Goal: Task Accomplishment & Management: Complete application form

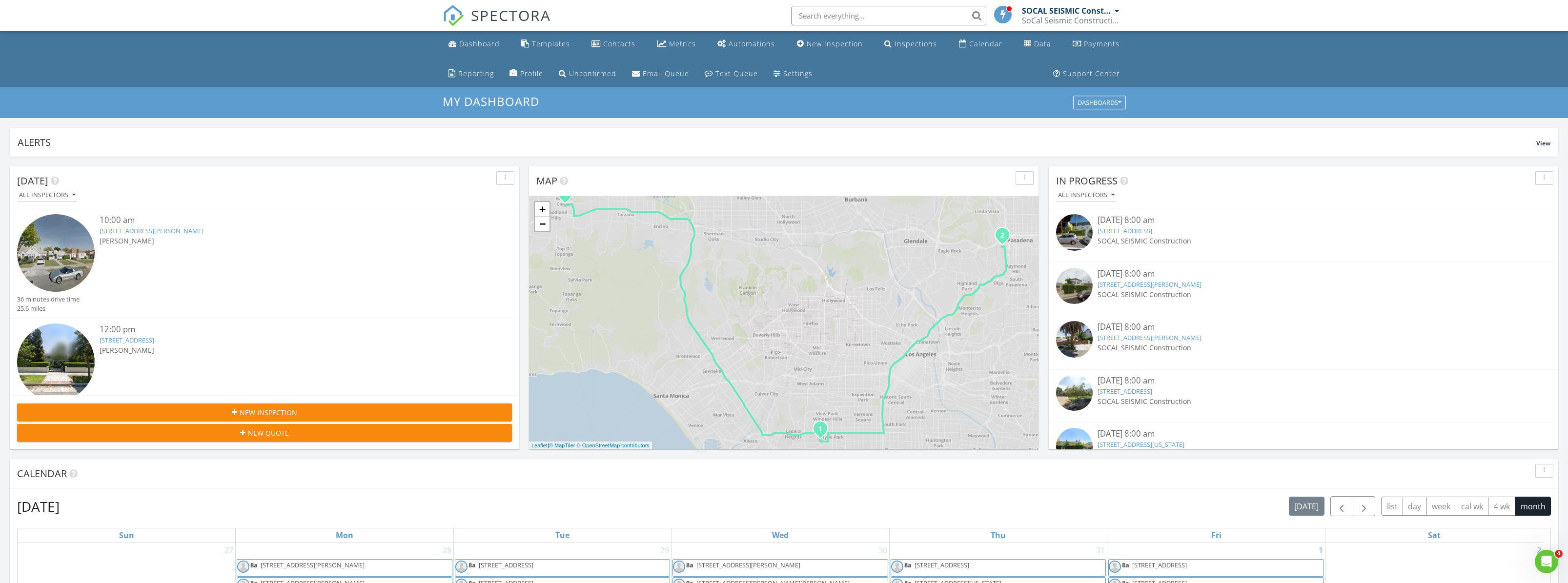
scroll to position [903, 1583]
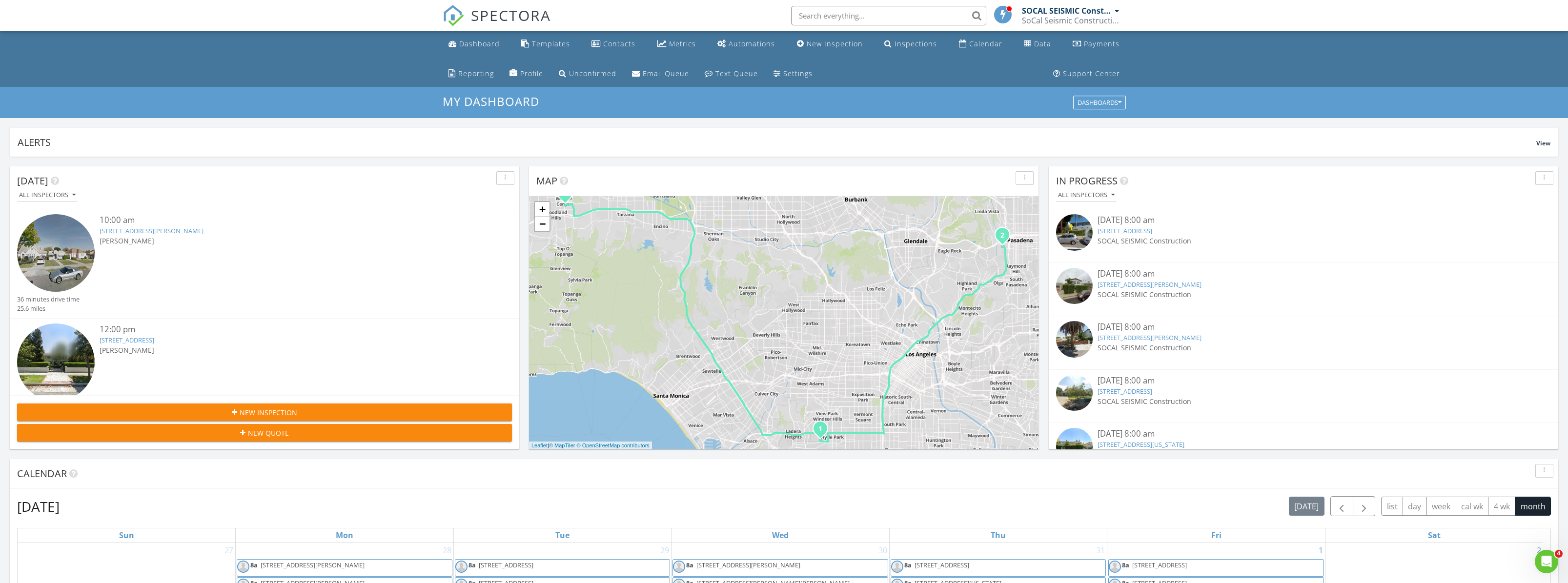
click at [479, 20] on span "SPECTORA" at bounding box center [511, 15] width 80 height 21
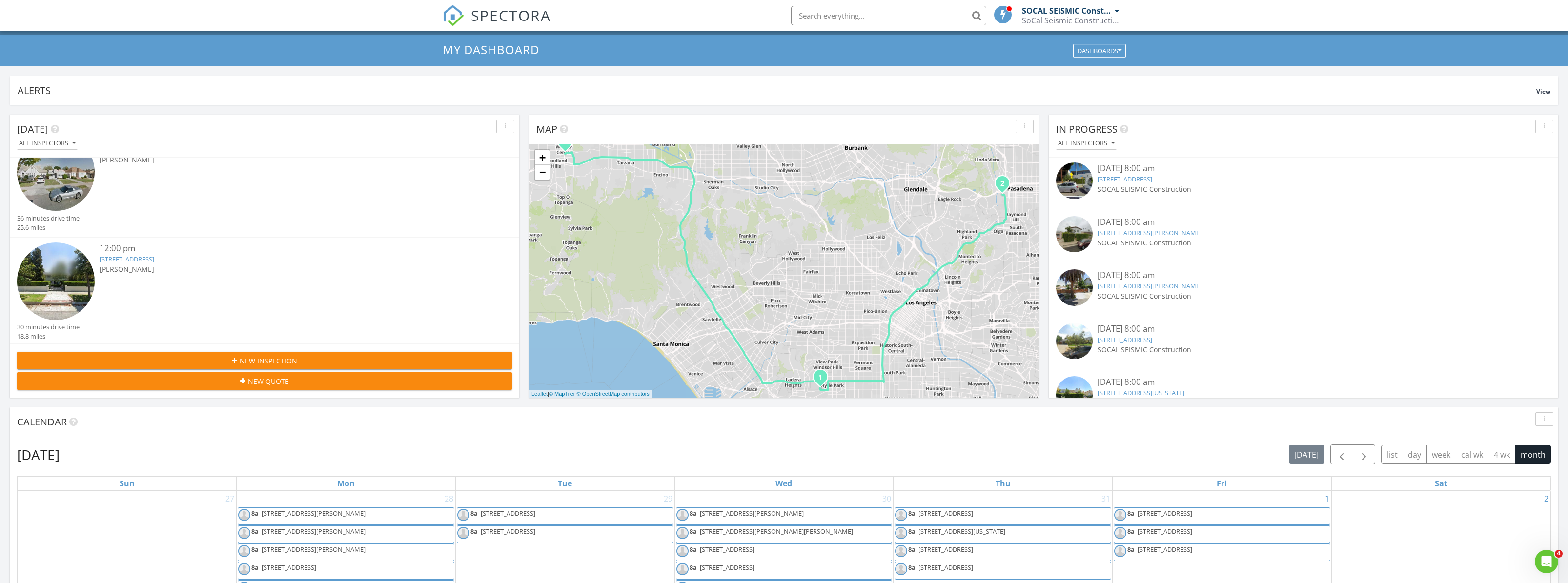
scroll to position [72, 0]
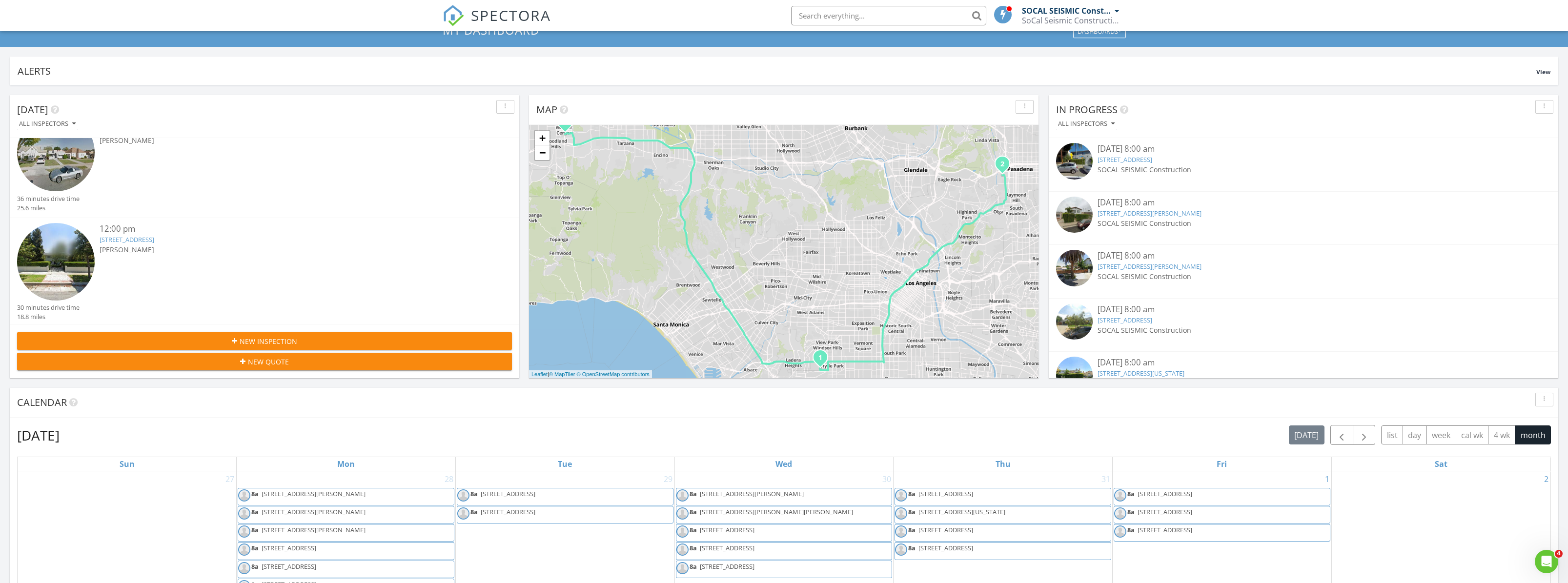
click at [258, 343] on span "New Inspection" at bounding box center [268, 341] width 57 height 10
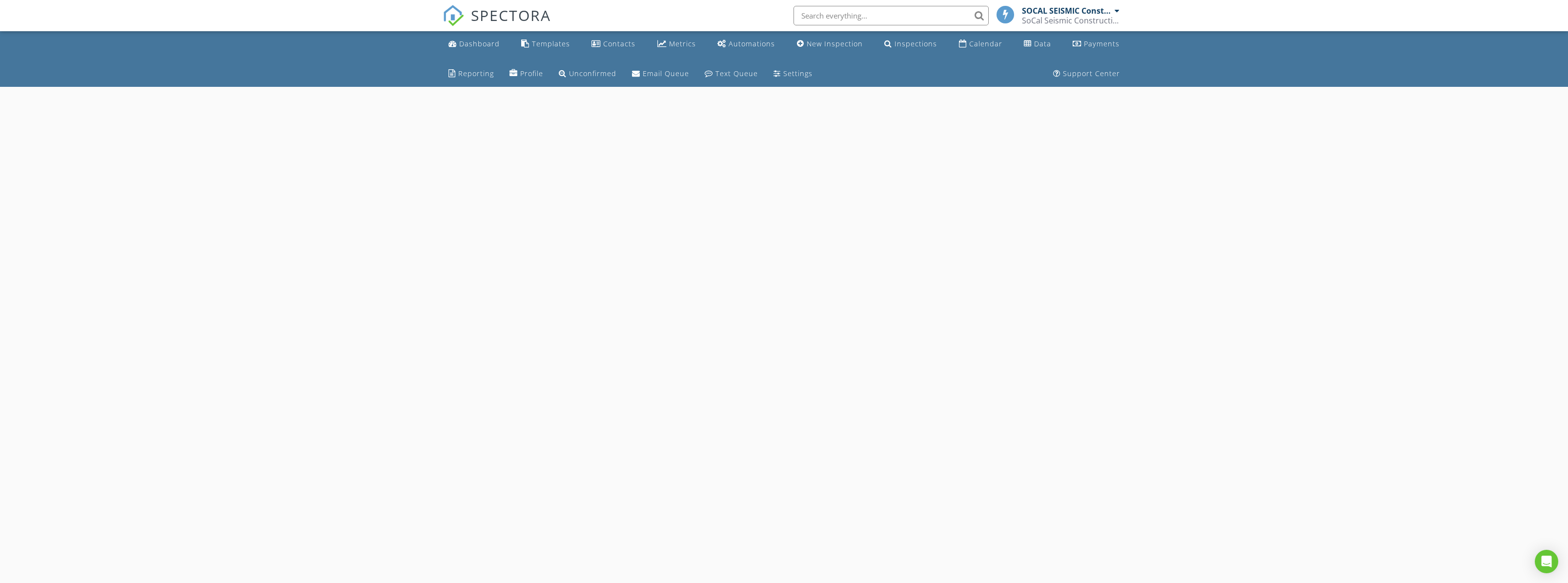
select select "7"
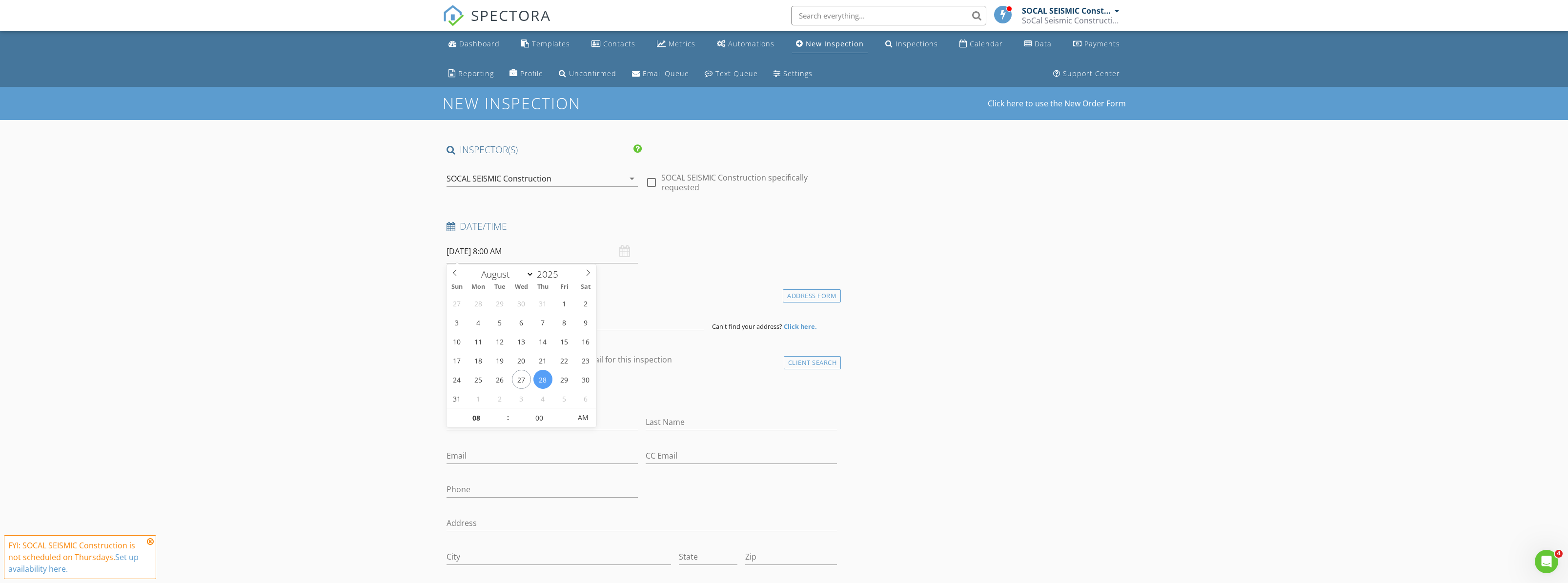
drag, startPoint x: 465, startPoint y: 263, endPoint x: 467, endPoint y: 258, distance: 5.4
type input "[DATE] 8:00 AM"
drag, startPoint x: 522, startPoint y: 376, endPoint x: 530, endPoint y: 373, distance: 8.5
click at [641, 307] on input at bounding box center [575, 318] width 257 height 24
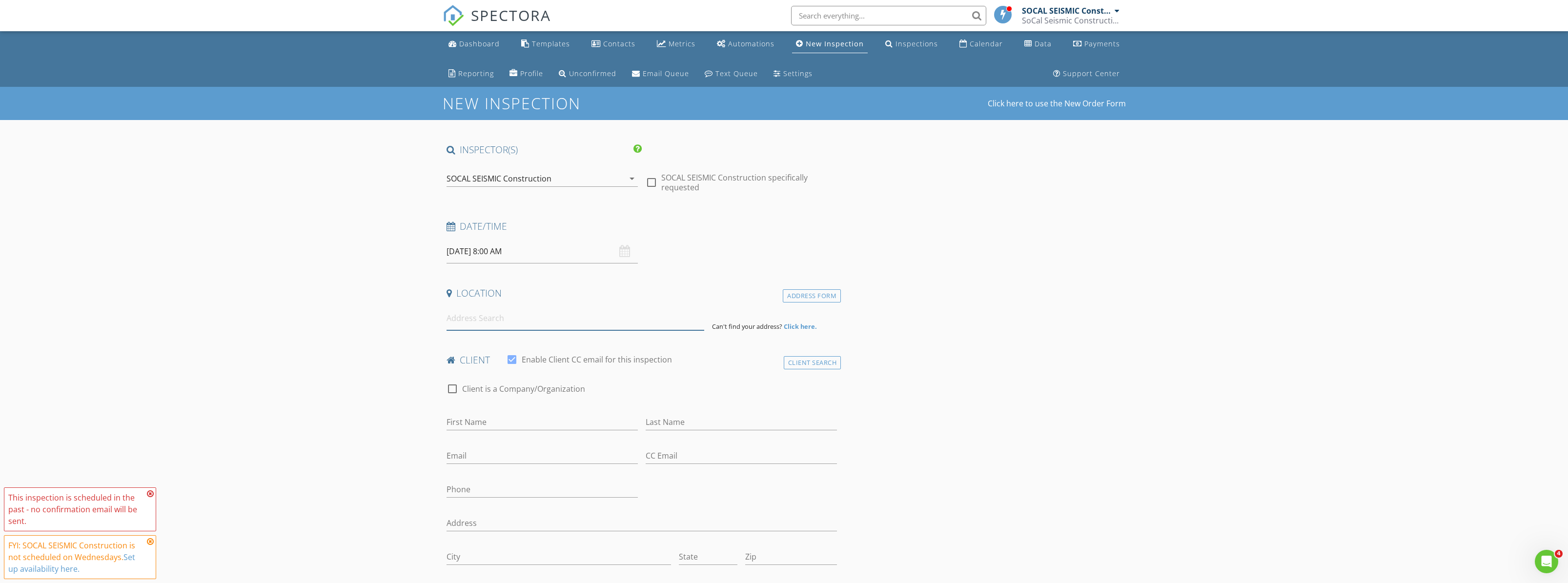
paste input "340 Terry Way La Habra, California 90631-2921"
type input "340 Terry Way, La Habra, CA, USA"
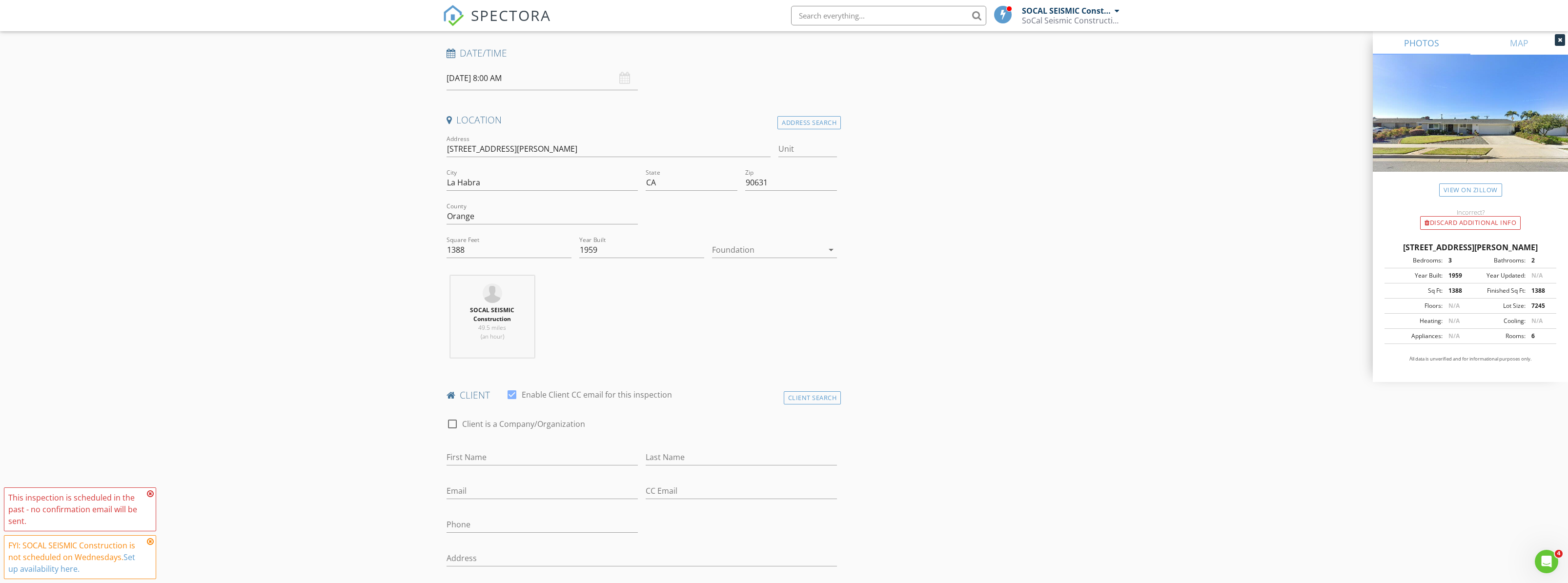
scroll to position [180, 0]
click at [490, 484] on input "Email" at bounding box center [542, 485] width 191 height 16
paste input "olmosolivia@msn.com"
type input "olmosolivia@msn.com"
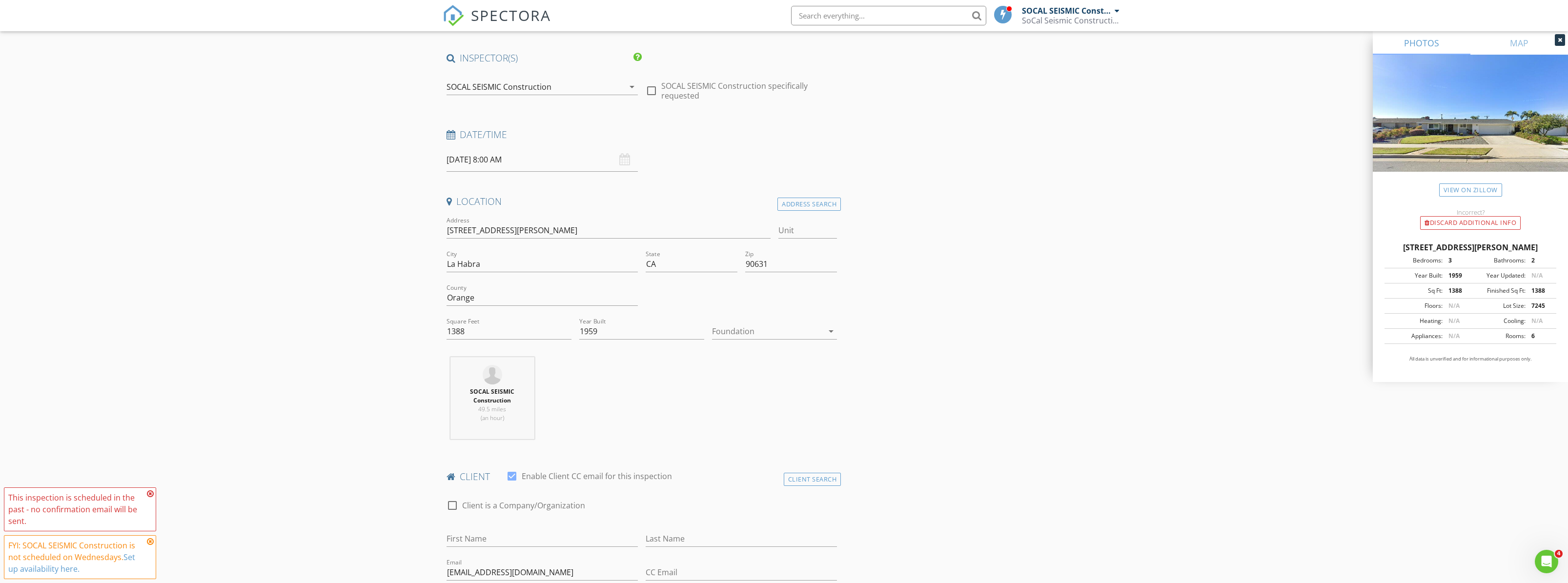
scroll to position [146, 0]
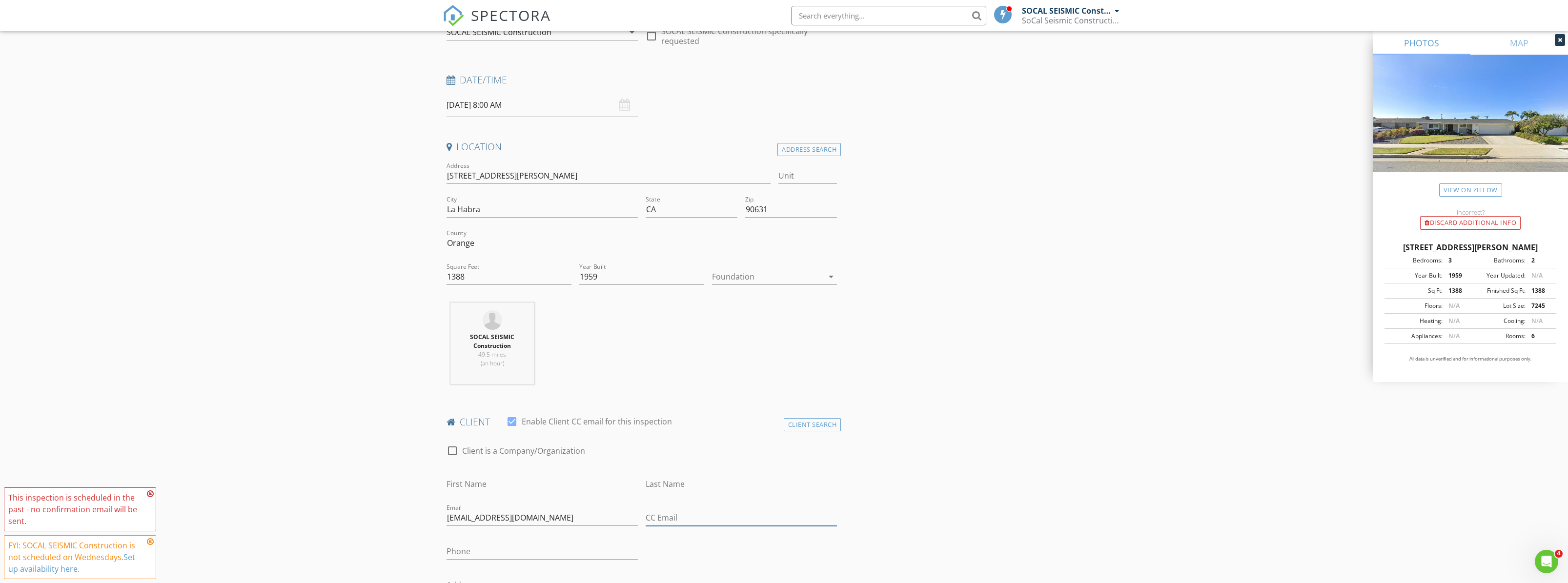
click at [682, 517] on input "CC Email" at bounding box center [741, 518] width 191 height 16
type input "info@socalseismic.com"
drag, startPoint x: 977, startPoint y: 431, endPoint x: 968, endPoint y: 428, distance: 9.5
click at [553, 523] on input "olmosolivia@msn.com" at bounding box center [542, 518] width 191 height 16
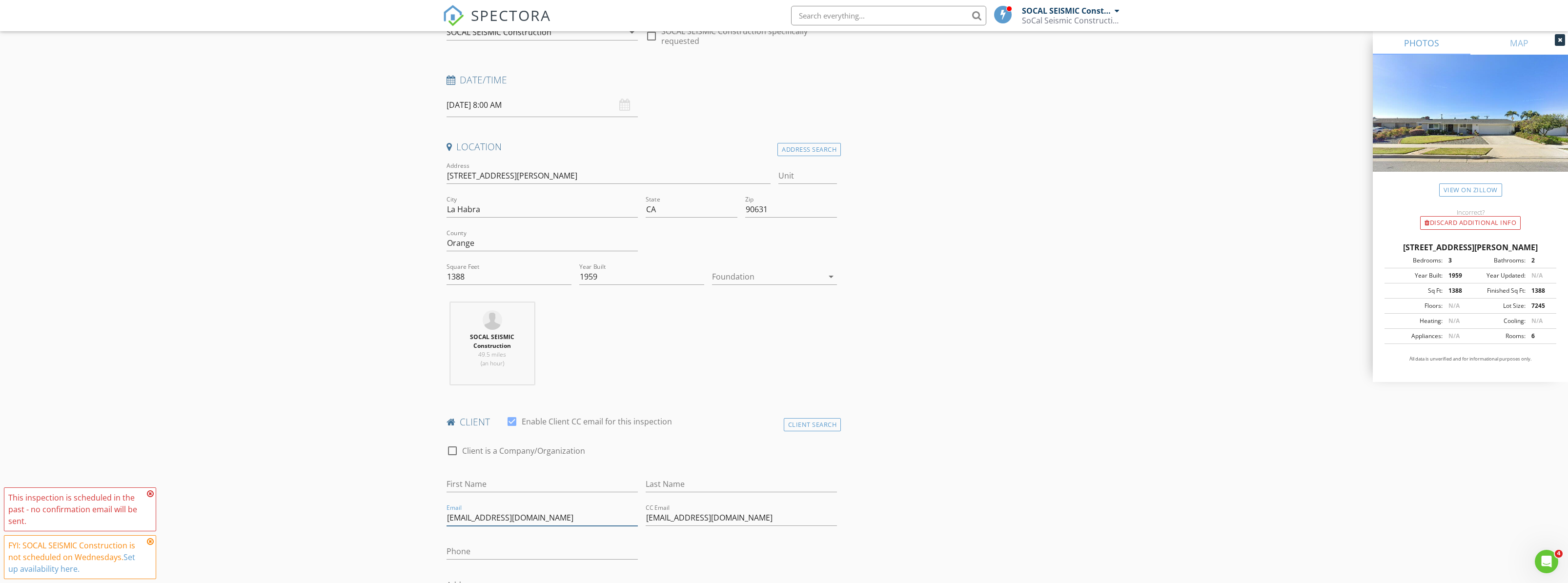
scroll to position [144, 0]
click at [453, 452] on div at bounding box center [452, 452] width 17 height 16
checkbox input "false"
paste input "Olivia Olmos"
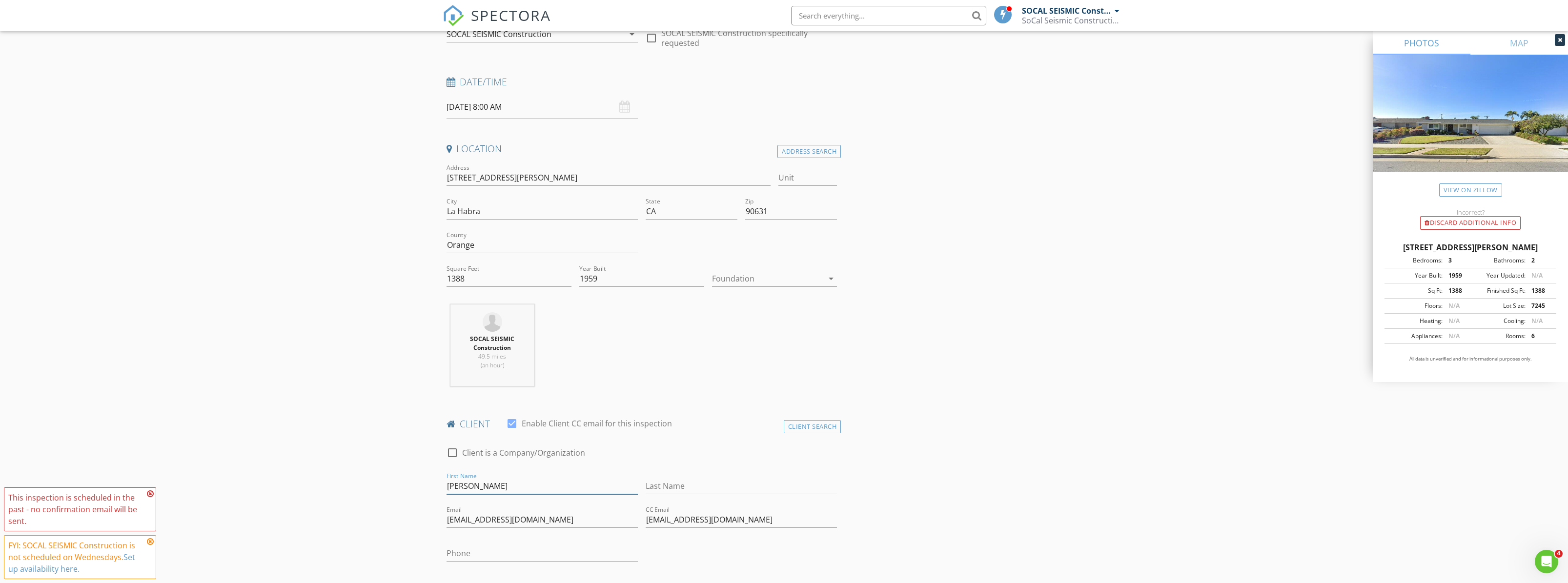
type input "Olivia Olmos"
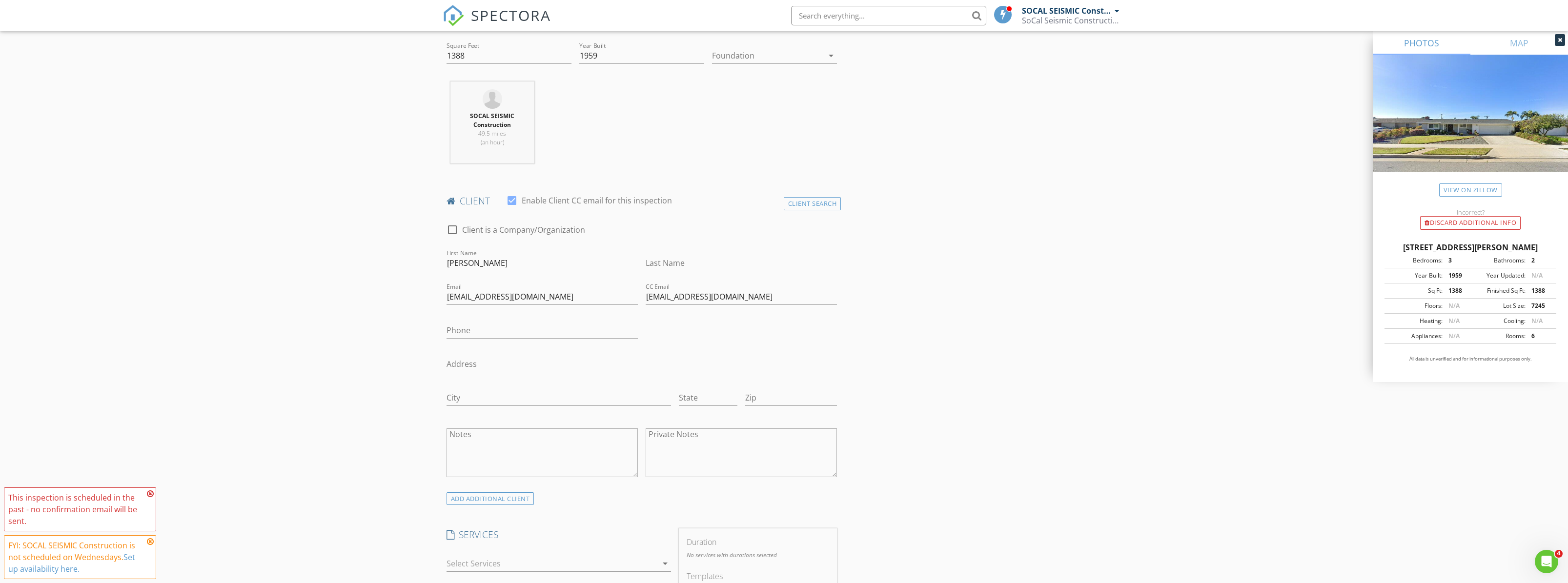
scroll to position [496, 0]
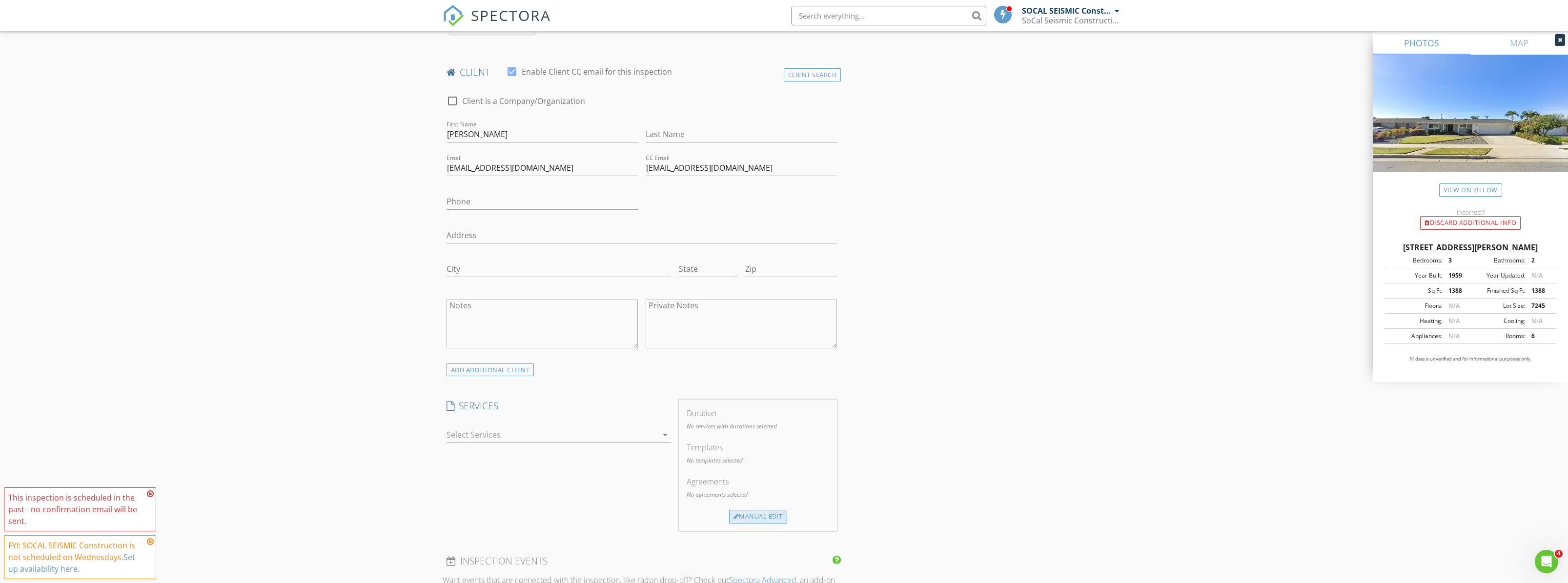
click at [736, 515] on div at bounding box center [736, 516] width 6 height 6
click at [527, 433] on div at bounding box center [519, 435] width 144 height 16
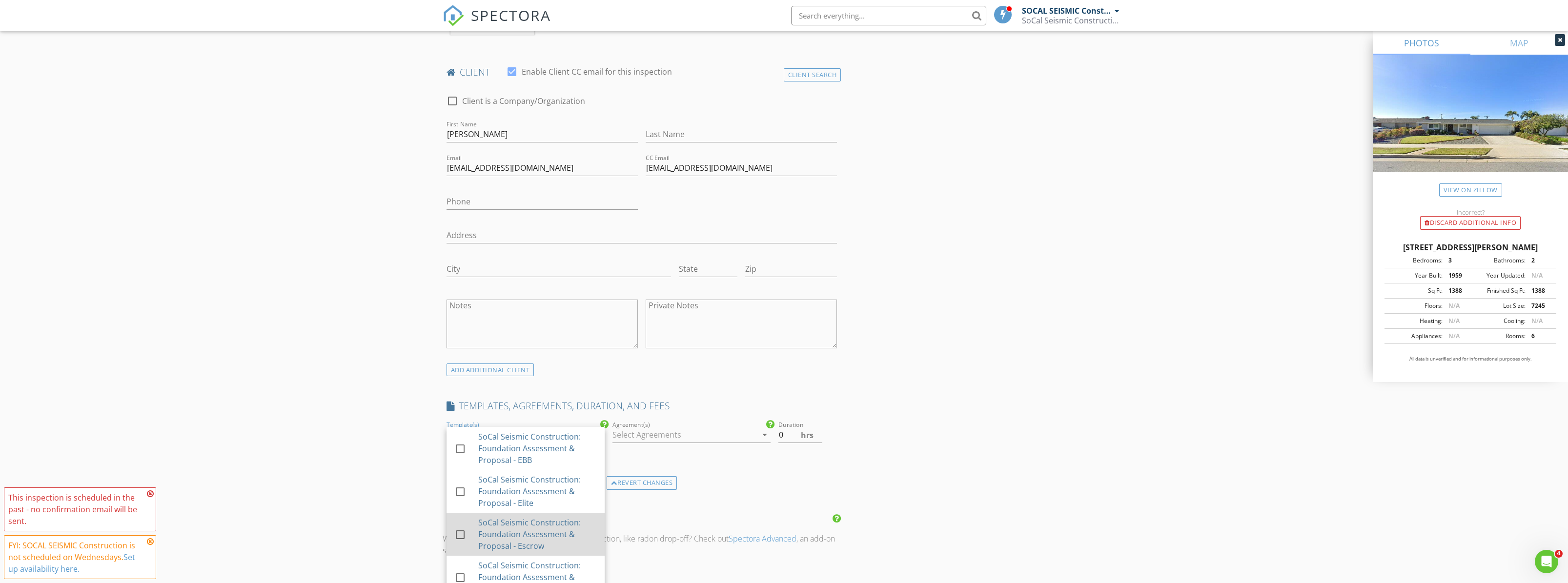
click at [549, 543] on div "SoCal Seismic Construction: Foundation Assessment & Proposal - Escrow" at bounding box center [537, 534] width 119 height 35
click at [1026, 382] on div "INSPECTOR(S) check_box SOCAL SEISMIC Construction PRIMARY check_box_outline_bla…" at bounding box center [784, 391] width 683 height 1486
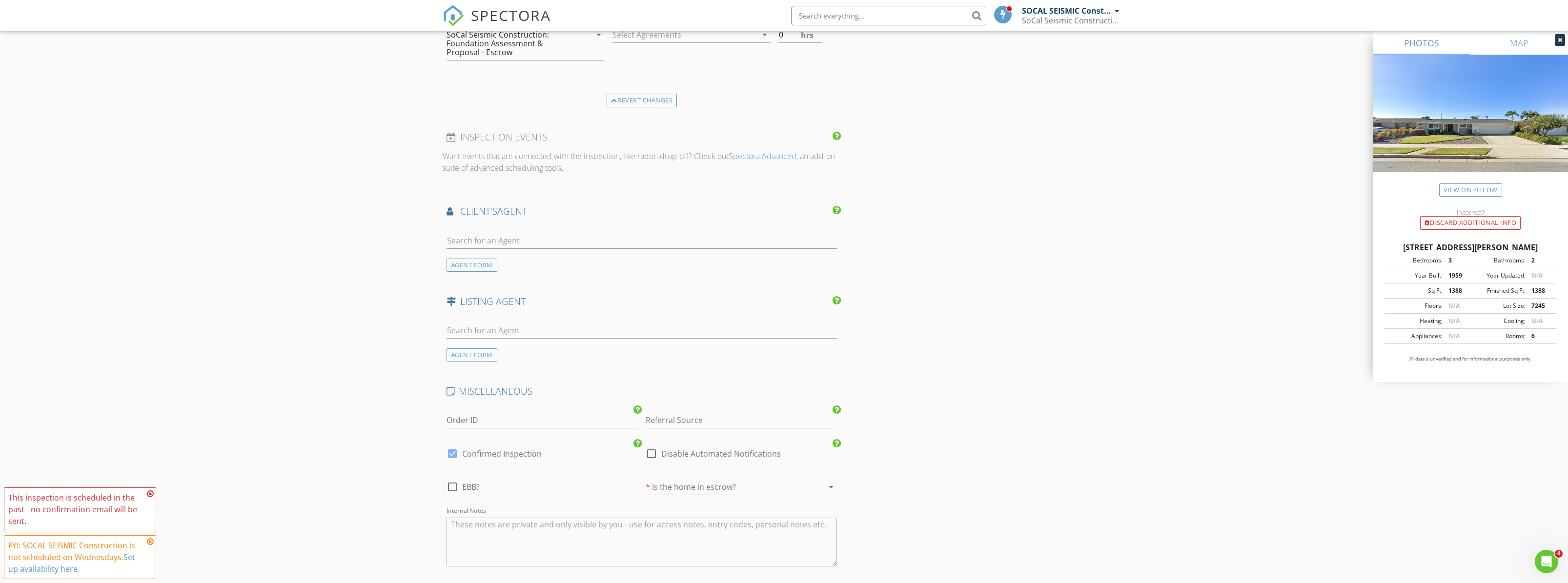
scroll to position [1062, 0]
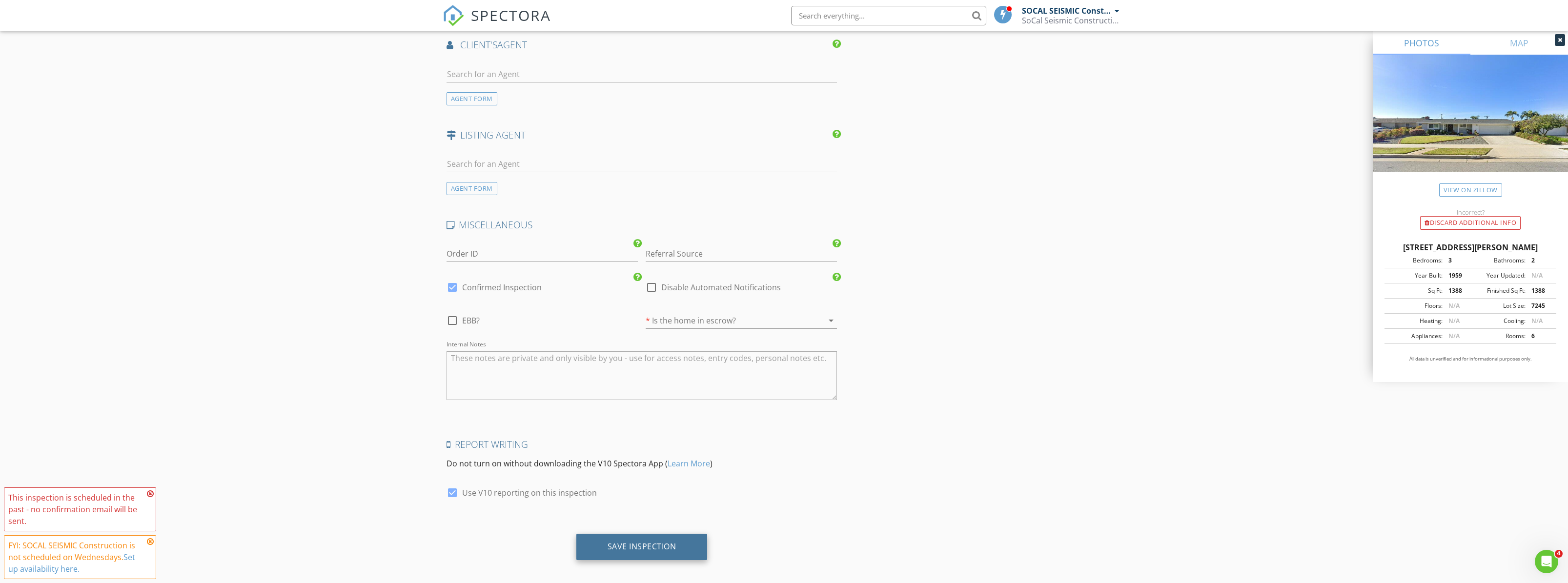
click at [653, 549] on div "Save Inspection" at bounding box center [642, 546] width 69 height 10
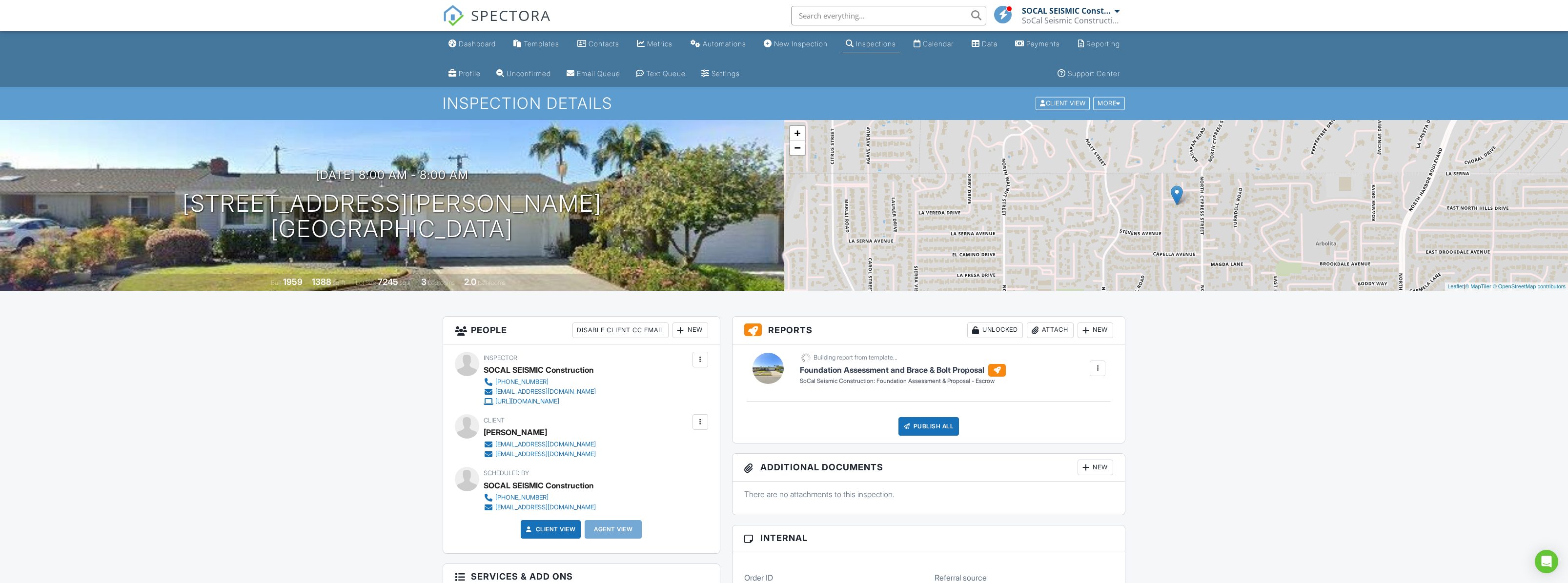
click at [687, 335] on div "New" at bounding box center [690, 330] width 35 height 16
click at [730, 412] on li "Client's Agent" at bounding box center [725, 409] width 96 height 24
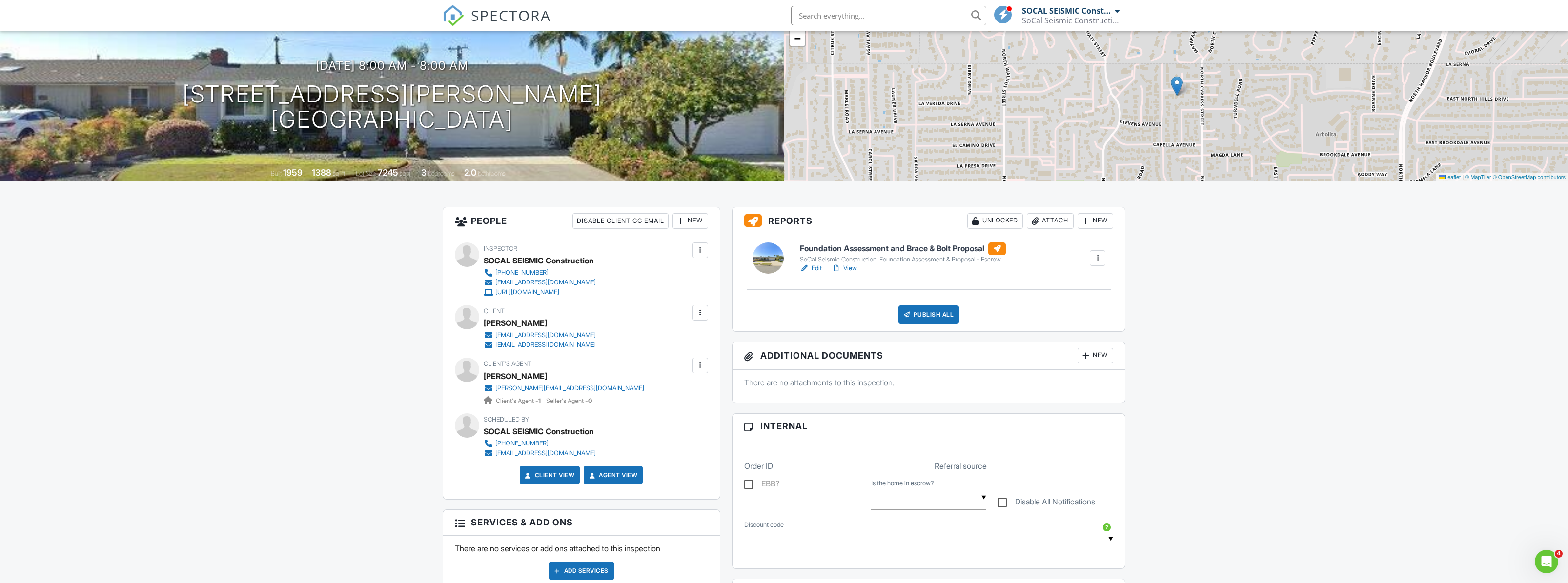
click at [818, 267] on link "Edit" at bounding box center [811, 268] width 22 height 10
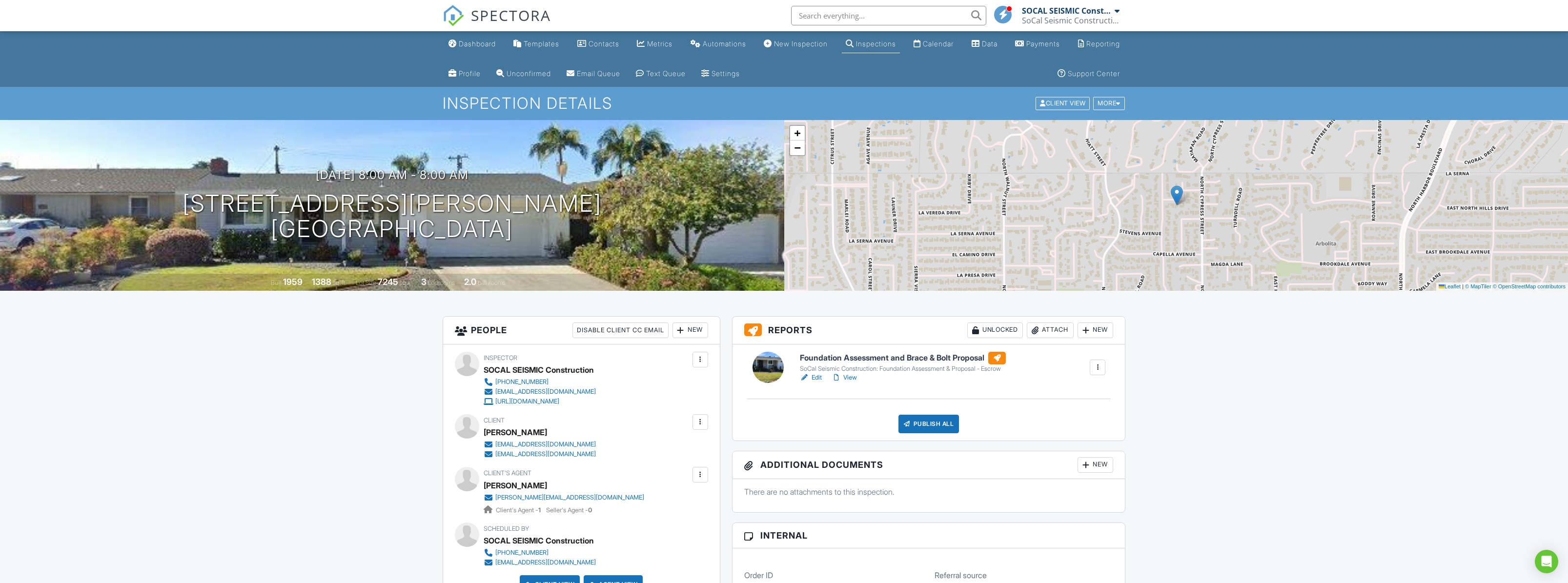
click at [857, 378] on link "View" at bounding box center [844, 378] width 25 height 10
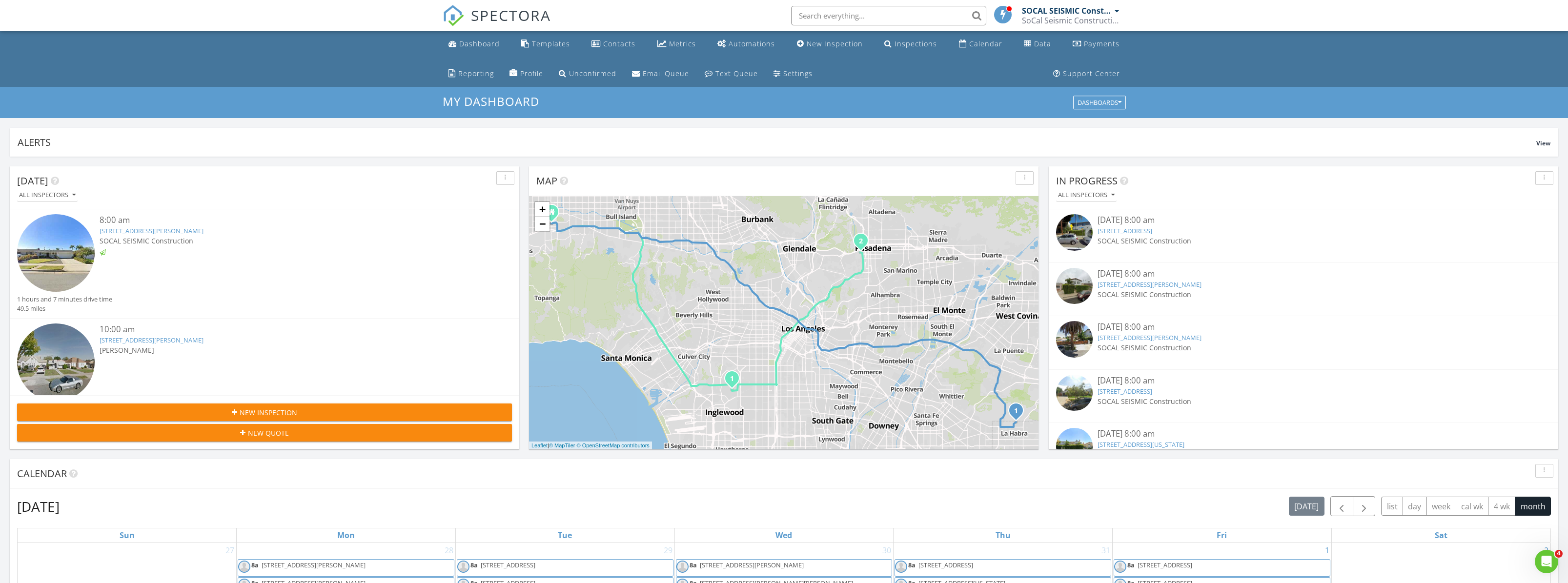
click at [169, 228] on link "[STREET_ADDRESS][PERSON_NAME]" at bounding box center [152, 230] width 104 height 9
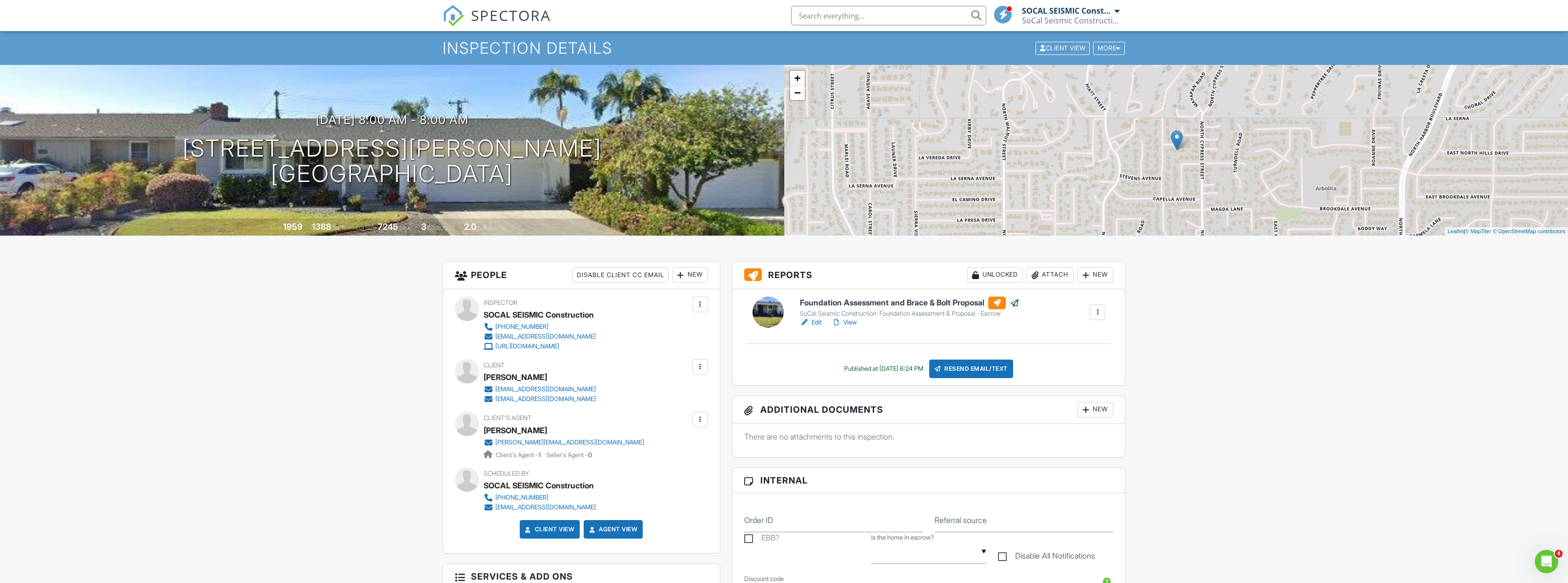
scroll to position [94, 0]
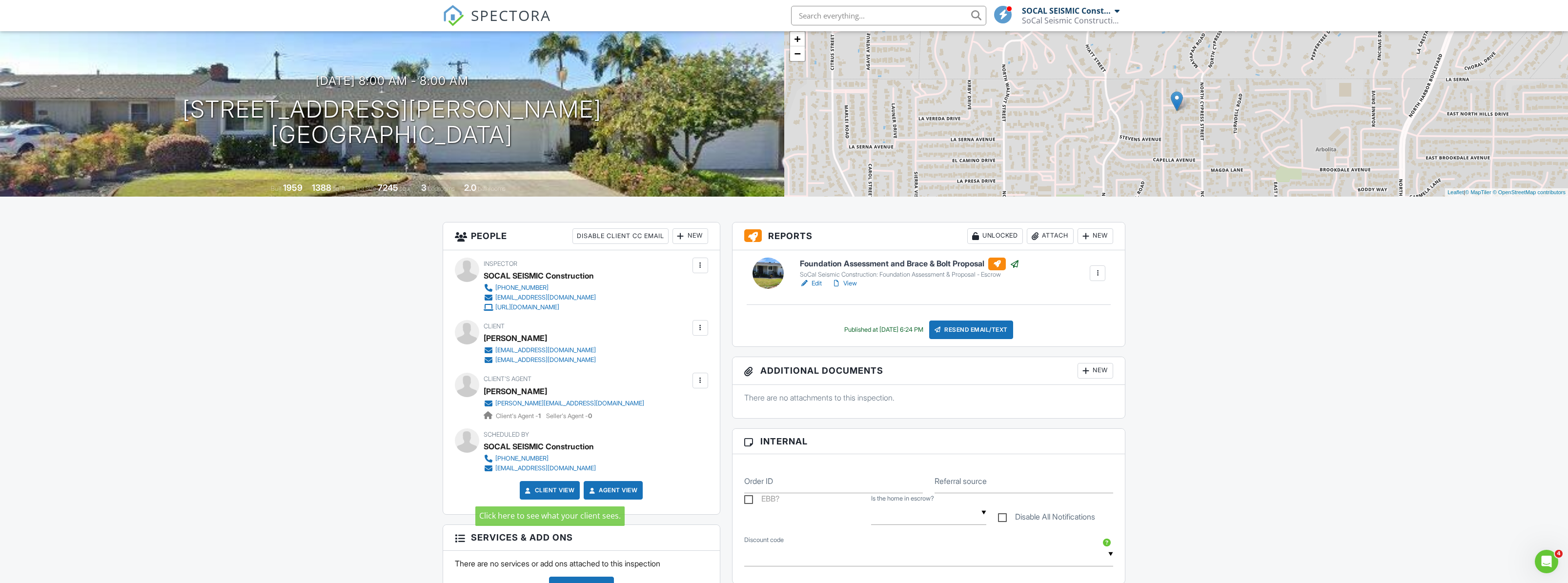
click at [562, 494] on link "Client View" at bounding box center [549, 490] width 52 height 10
click at [471, 13] on span "SPECTORA" at bounding box center [511, 15] width 80 height 21
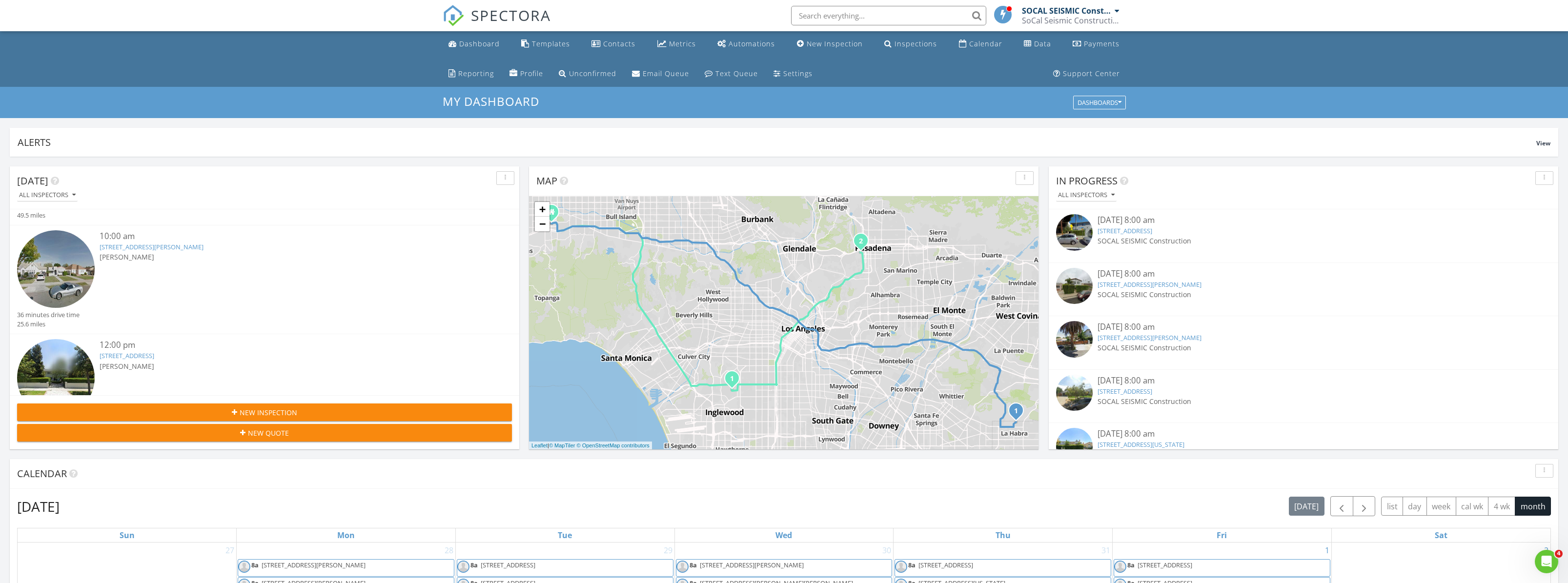
scroll to position [54, 0]
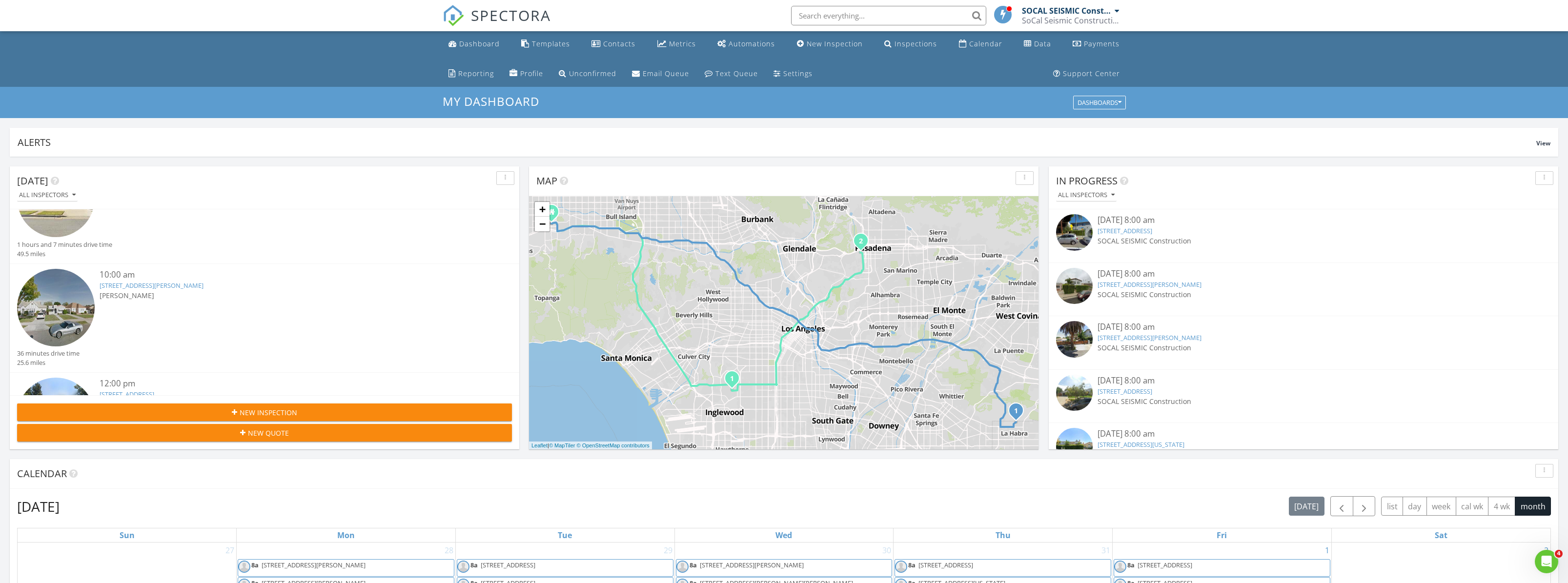
click at [171, 281] on link "[STREET_ADDRESS][PERSON_NAME]" at bounding box center [152, 285] width 104 height 9
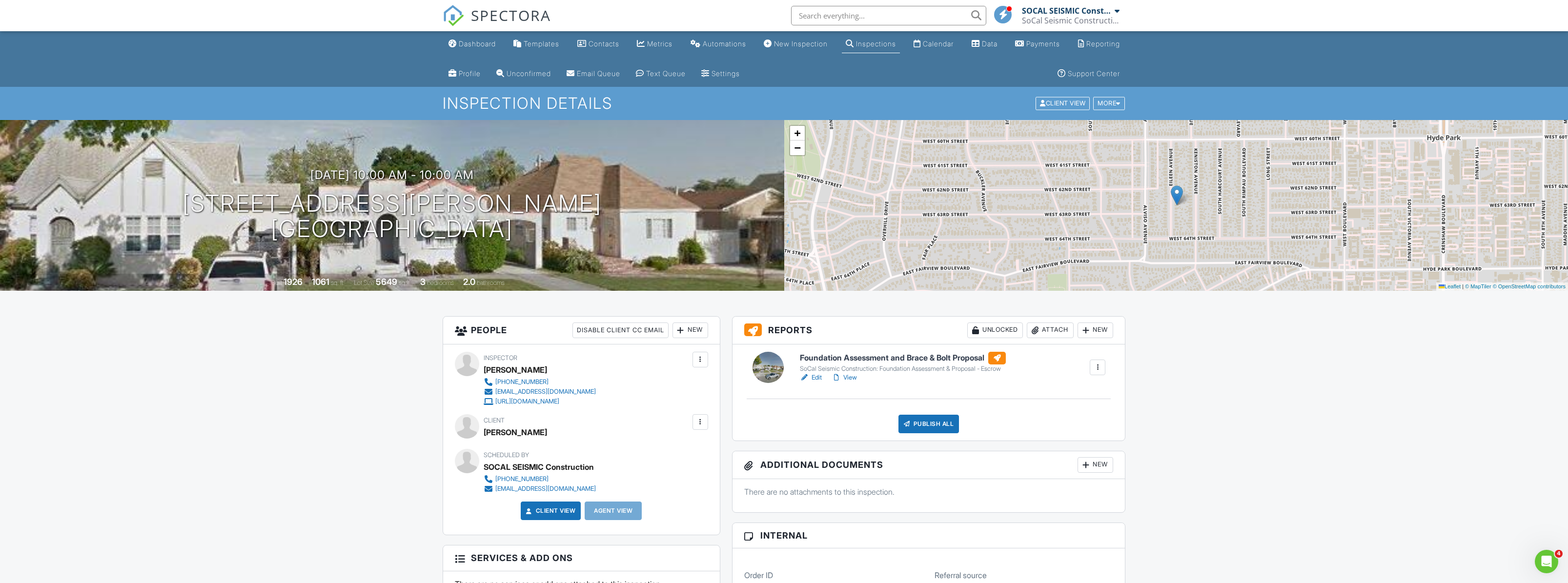
click at [466, 16] on link "SPECTORA" at bounding box center [497, 24] width 108 height 21
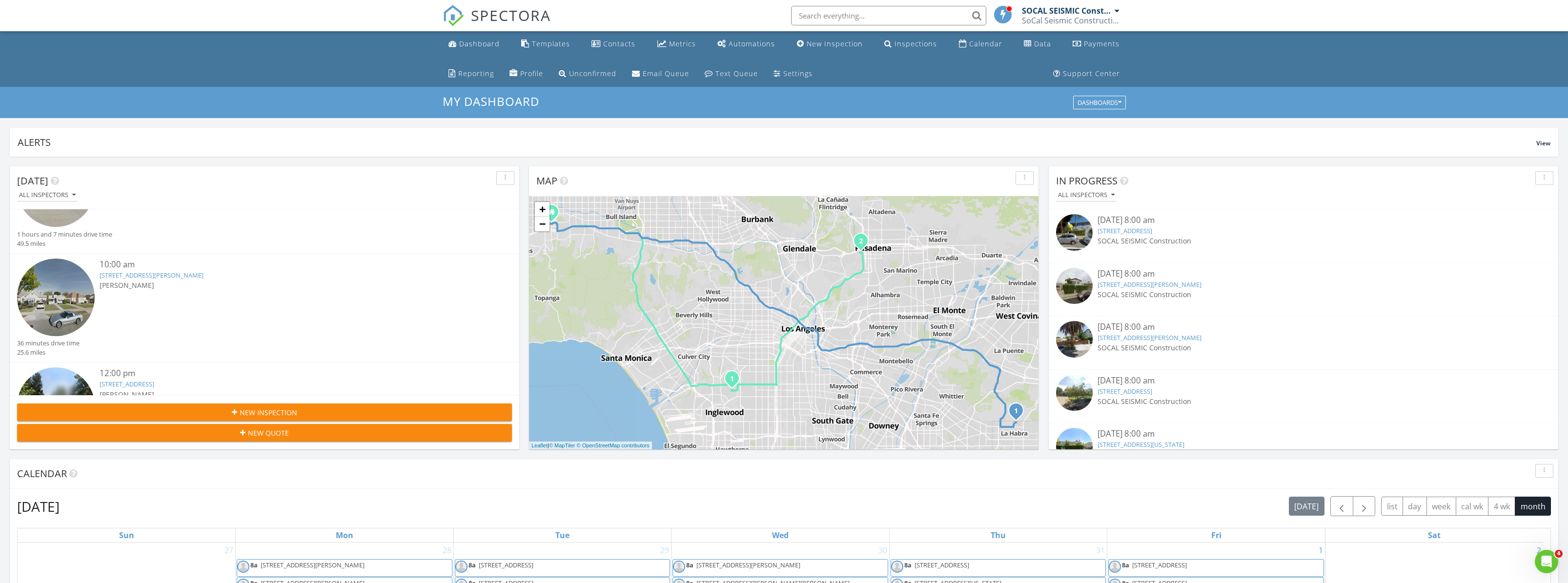
scroll to position [137, 0]
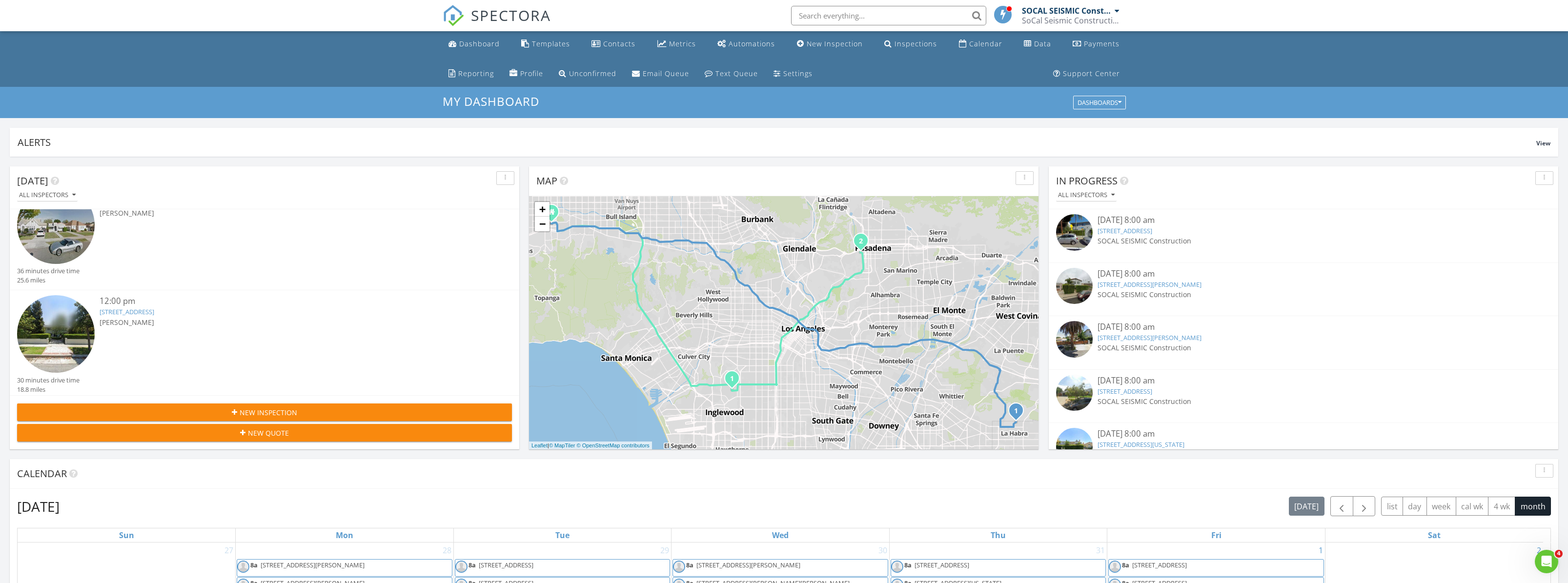
click at [154, 309] on link "[STREET_ADDRESS]" at bounding box center [127, 312] width 54 height 9
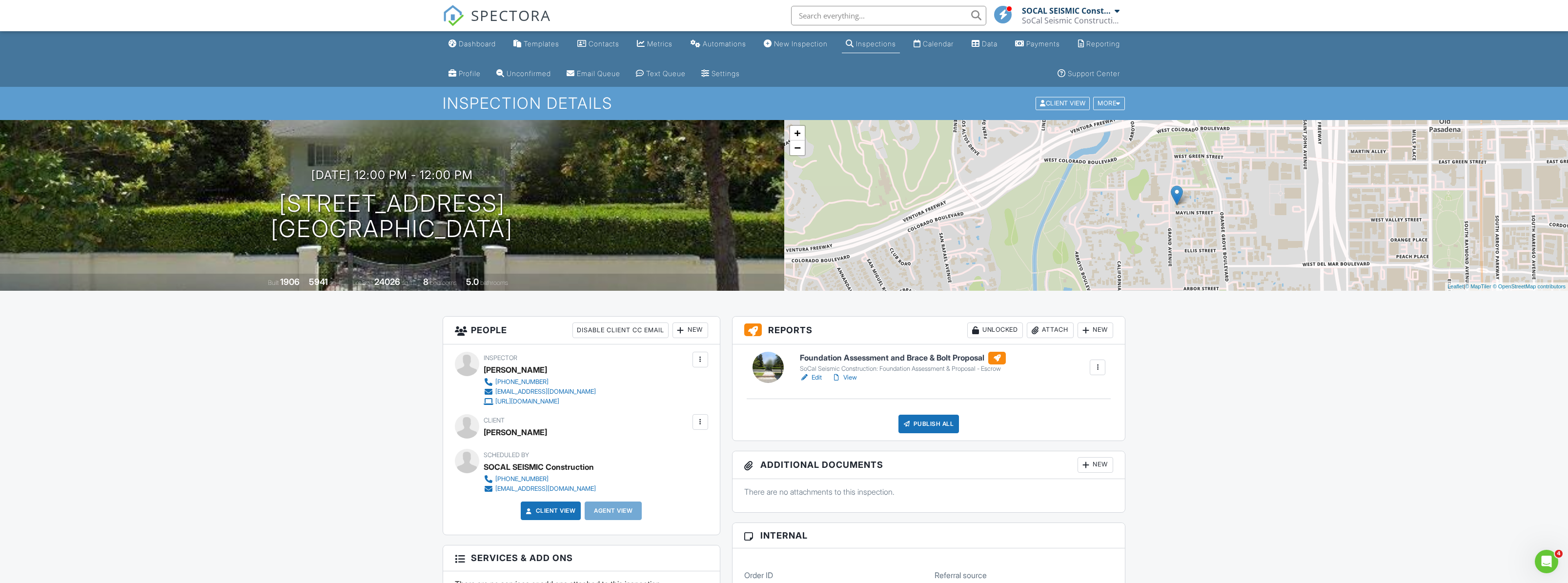
click at [700, 424] on div at bounding box center [700, 422] width 10 height 10
click at [688, 445] on li "Edit" at bounding box center [677, 452] width 50 height 24
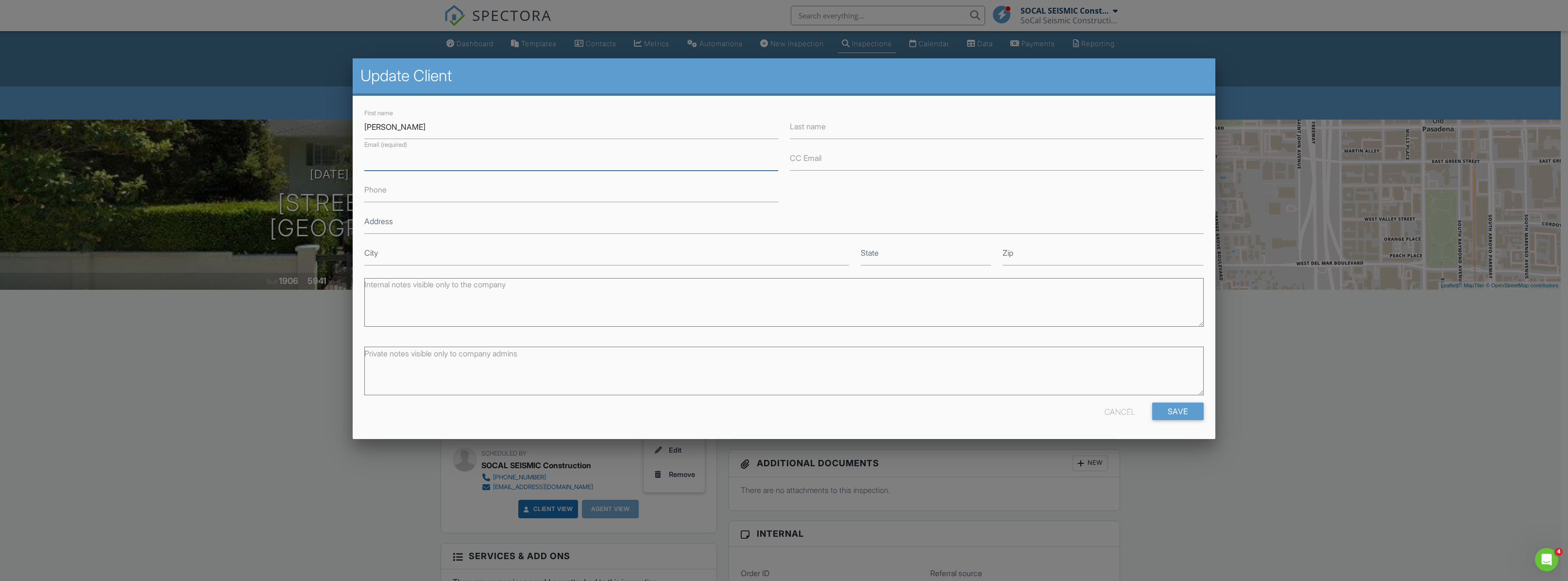
paste input "salina.lok@gmail.com"
type input "salina.lok@gmail.com"
click at [809, 162] on label "CC Email" at bounding box center [806, 158] width 32 height 11
click at [809, 162] on input "CC Email" at bounding box center [997, 158] width 414 height 24
type input "info@socalseismic.com"
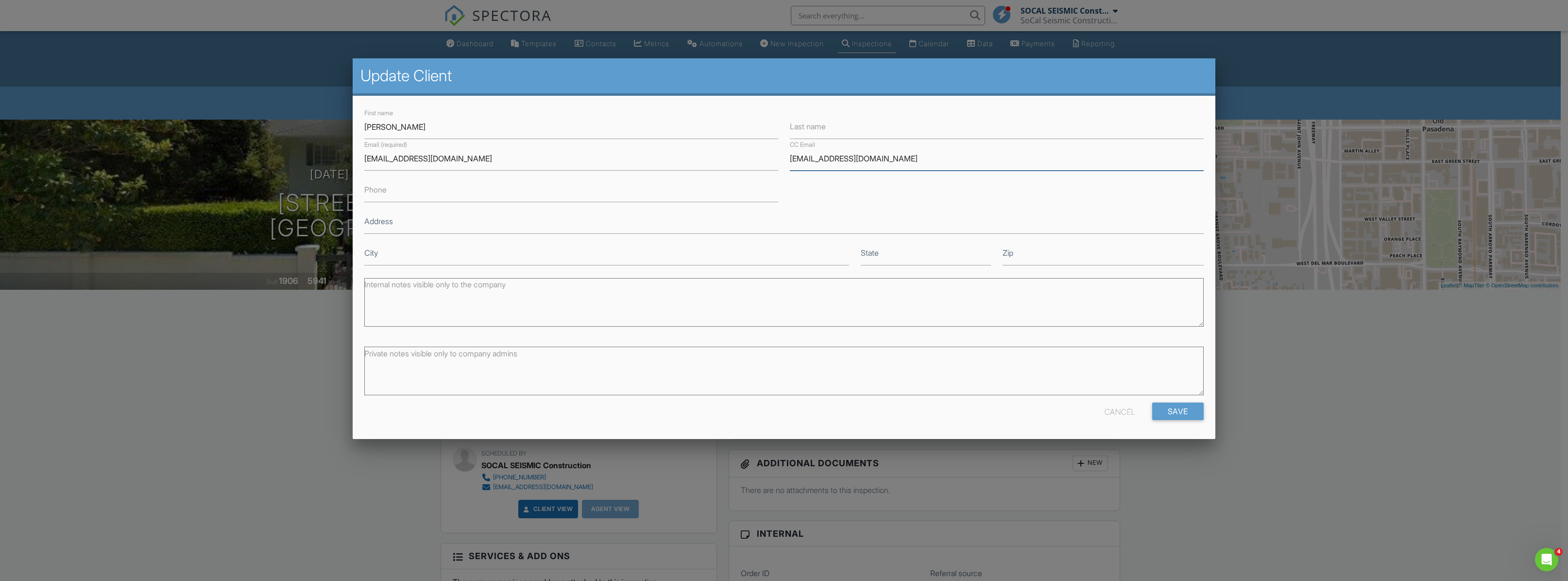
click at [1152, 403] on input "Save" at bounding box center [1178, 411] width 52 height 18
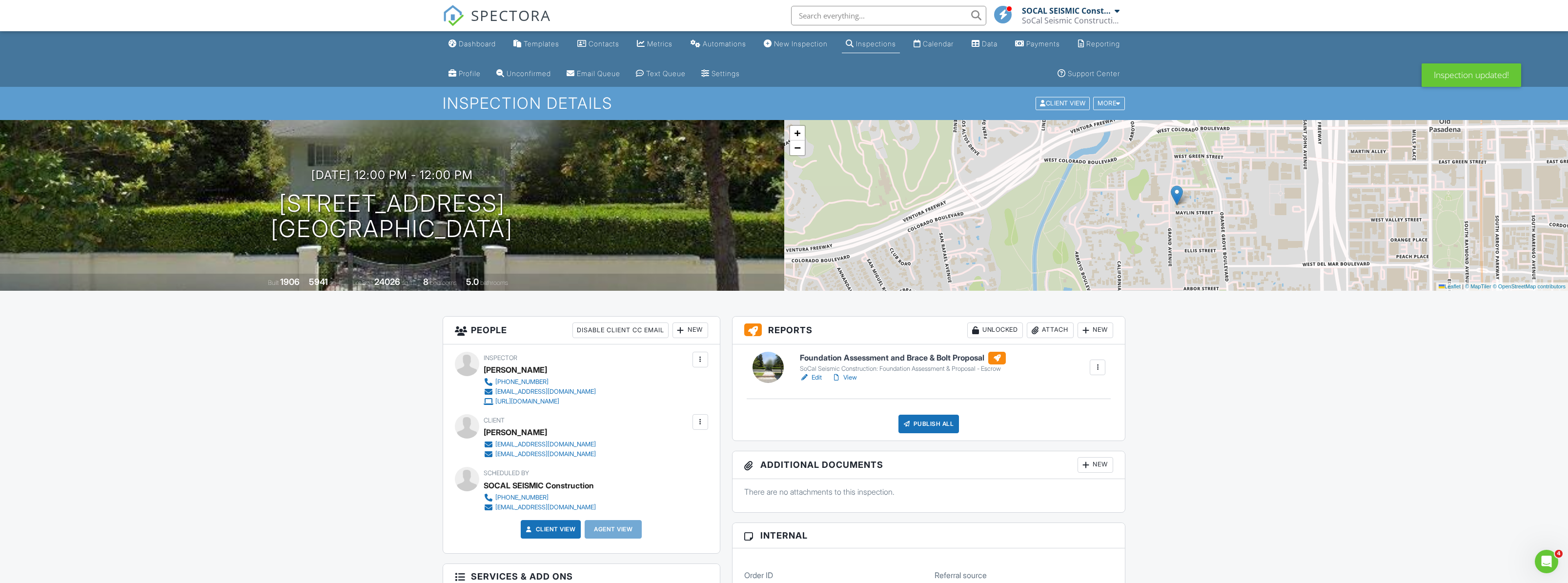
click at [819, 380] on link "Edit" at bounding box center [811, 378] width 22 height 10
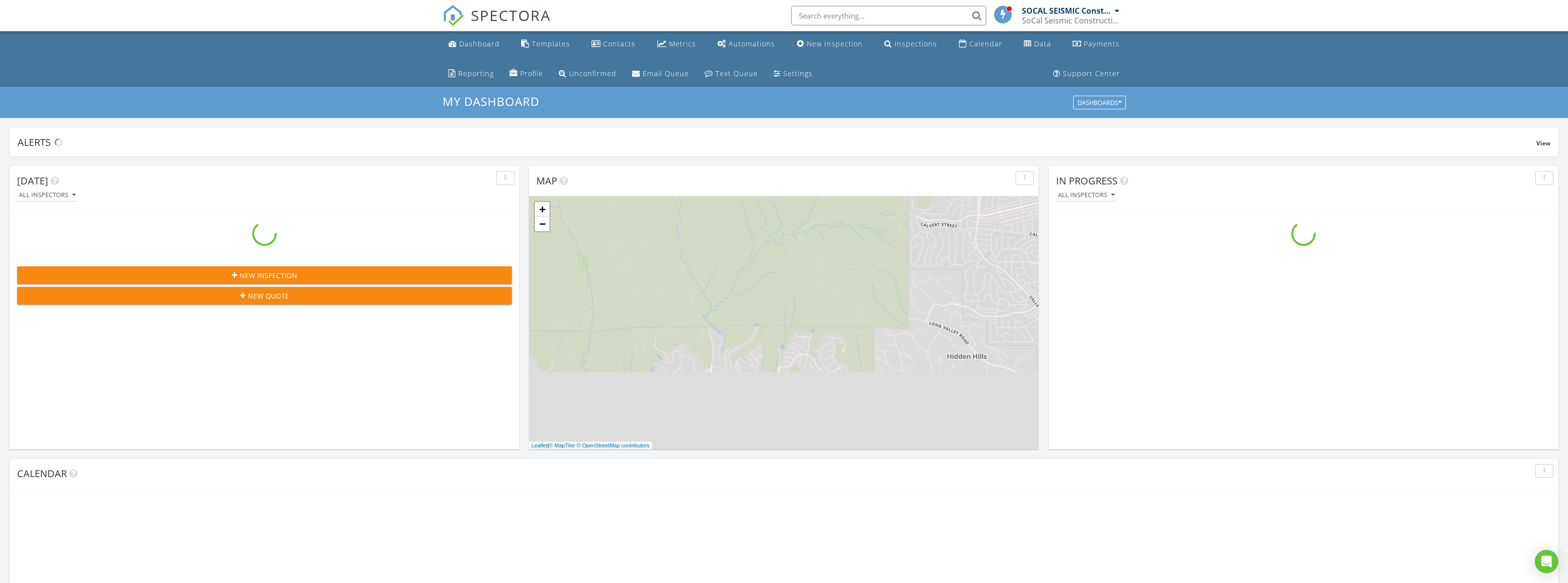
scroll to position [903, 1583]
